Goal: Task Accomplishment & Management: Manage account settings

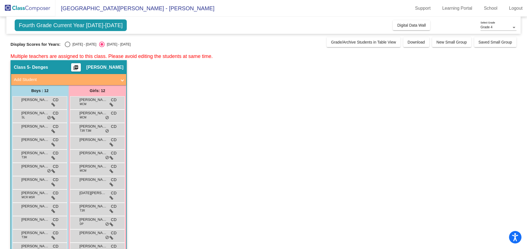
click at [68, 44] on div "Select an option" at bounding box center [68, 45] width 6 height 6
click at [68, 47] on input "[DATE] - [DATE]" at bounding box center [67, 47] width 0 height 0
radio input "true"
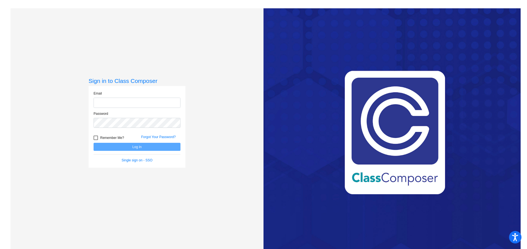
type input "[EMAIL_ADDRESS][PERSON_NAME][DOMAIN_NAME]"
click at [147, 149] on button "Log In" at bounding box center [137, 147] width 87 height 8
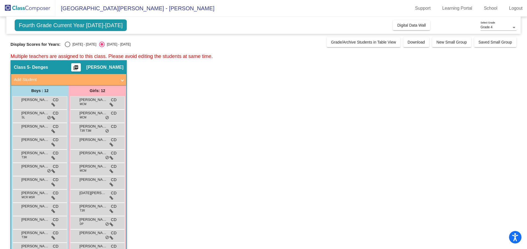
click at [68, 43] on div "Select an option" at bounding box center [68, 45] width 6 height 6
click at [68, 47] on input "[DATE] - [DATE]" at bounding box center [67, 47] width 0 height 0
radio input "true"
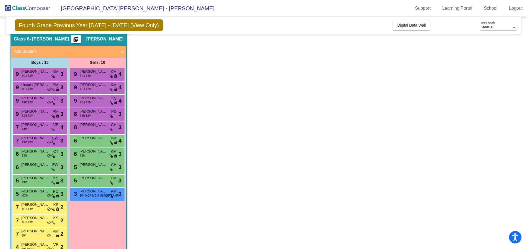
scroll to position [240, 0]
click at [36, 152] on span "[PERSON_NAME]" at bounding box center [35, 152] width 28 height 6
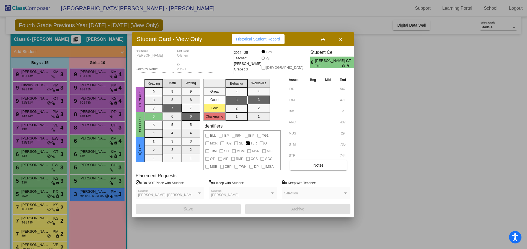
click at [343, 39] on button "button" at bounding box center [341, 39] width 18 height 10
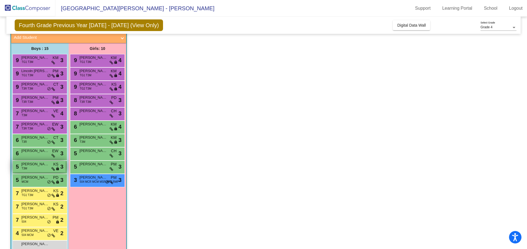
scroll to position [268, 0]
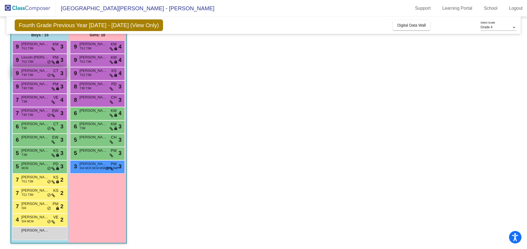
click at [33, 70] on span "[PERSON_NAME]" at bounding box center [35, 71] width 28 height 6
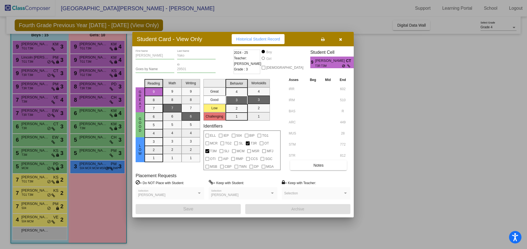
click at [341, 39] on icon "button" at bounding box center [340, 39] width 3 height 4
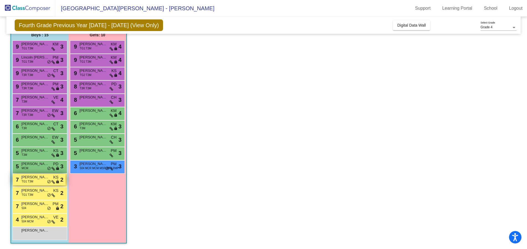
click at [39, 179] on span "[PERSON_NAME]" at bounding box center [35, 177] width 28 height 6
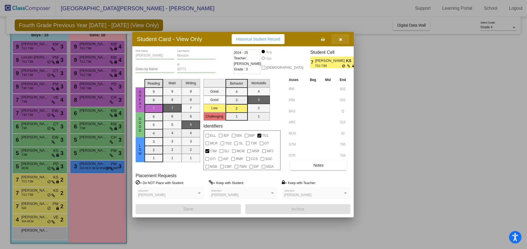
click at [341, 38] on icon "button" at bounding box center [340, 39] width 3 height 4
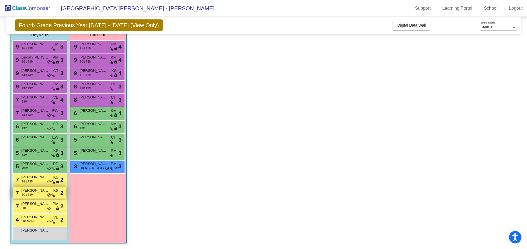
click at [32, 190] on span "[PERSON_NAME]" at bounding box center [35, 191] width 28 height 6
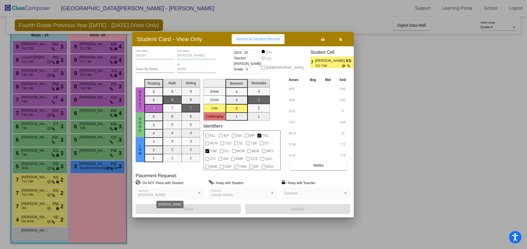
click at [198, 193] on div at bounding box center [199, 192] width 3 height 1
click at [338, 37] on button "button" at bounding box center [341, 39] width 18 height 10
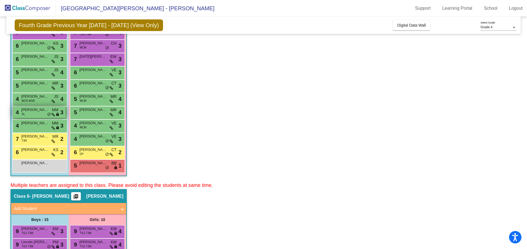
scroll to position [0, 0]
